Goal: Navigation & Orientation: Go to known website

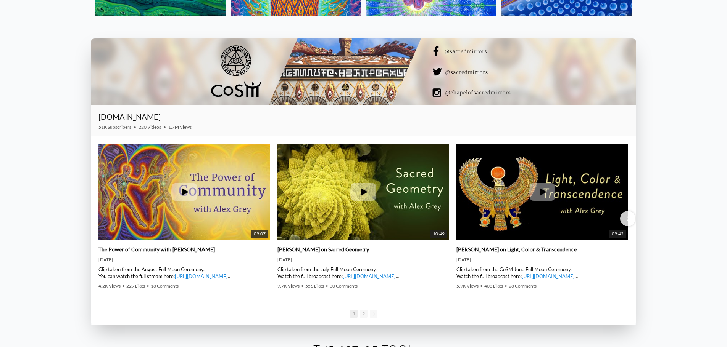
scroll to position [1281, 0]
